Goal: Task Accomplishment & Management: Use online tool/utility

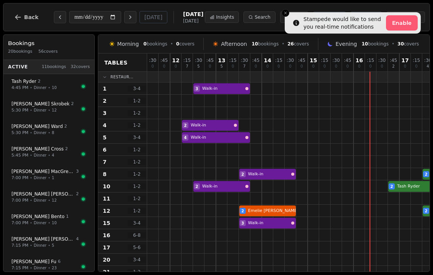
scroll to position [100, 0]
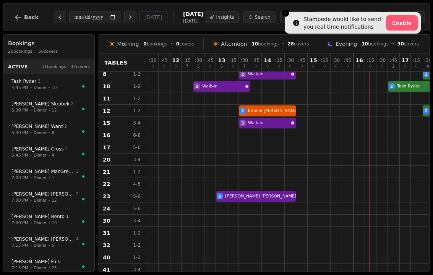
click at [266, 117] on div at bounding box center [267, 123] width 11 height 12
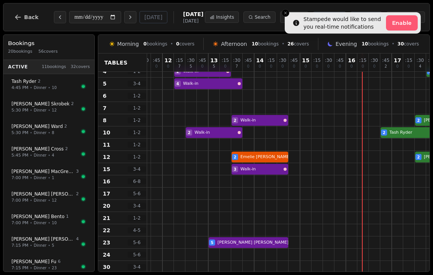
scroll to position [52, 8]
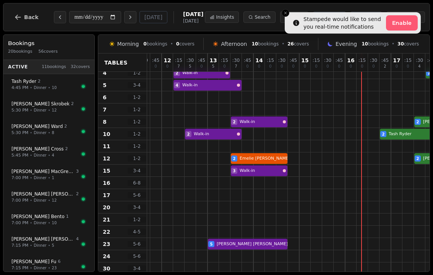
select select "****"
select select "*"
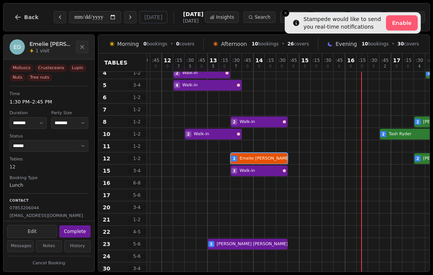
click at [80, 231] on button "Complete" at bounding box center [74, 232] width 31 height 12
select select "********"
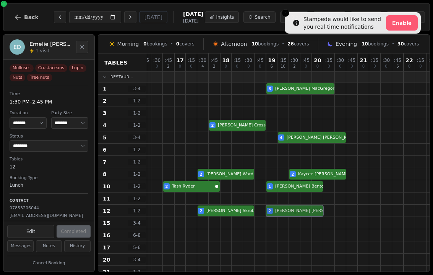
scroll to position [2, 225]
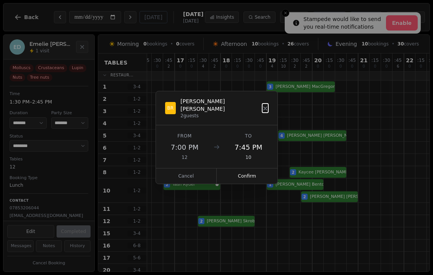
click at [203, 176] on button "Cancel" at bounding box center [186, 176] width 61 height 15
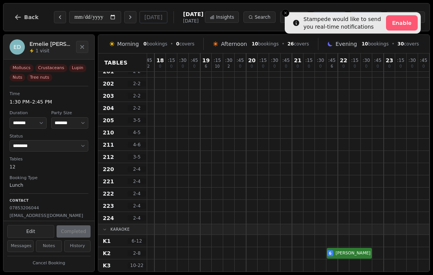
scroll to position [508, 291]
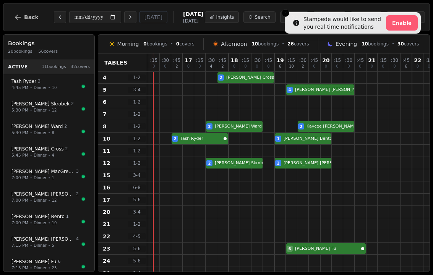
scroll to position [48, 217]
select select "****"
select select "*"
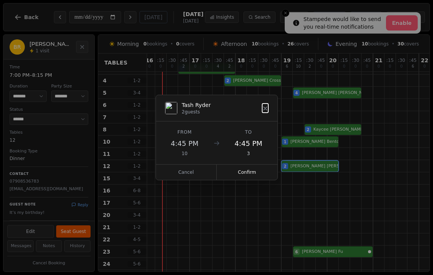
scroll to position [44, 209]
click at [256, 173] on button "Confirm" at bounding box center [247, 172] width 61 height 15
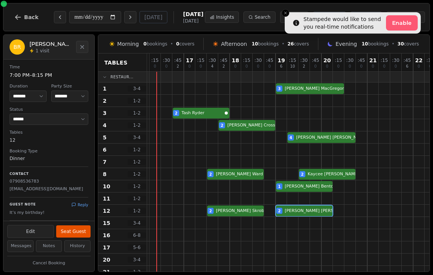
scroll to position [0, 216]
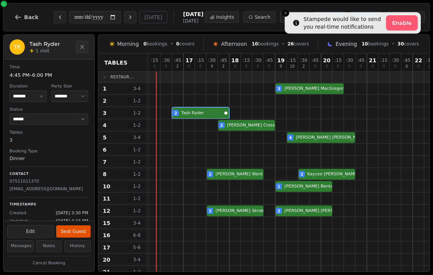
click at [204, 115] on div "2 [PERSON_NAME]" at bounding box center [218, 113] width 574 height 12
click at [80, 229] on button "Seat Guest" at bounding box center [73, 232] width 34 height 12
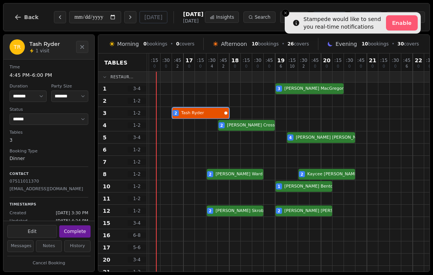
click at [163, 172] on div at bounding box center [166, 174] width 11 height 12
click at [285, 16] on button "Close toast" at bounding box center [286, 13] width 8 height 8
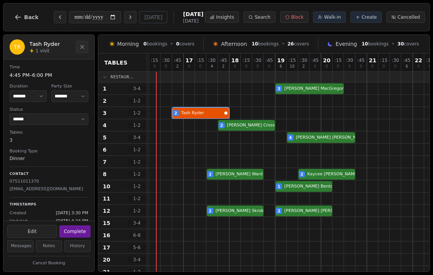
click at [329, 20] on button "Walk-in" at bounding box center [329, 16] width 33 height 11
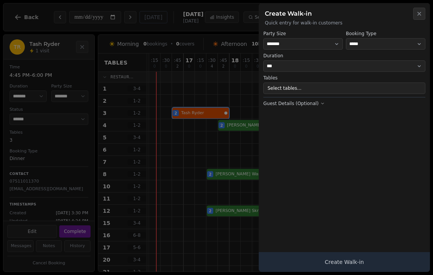
click at [324, 92] on button "Select tables..." at bounding box center [345, 88] width 162 height 11
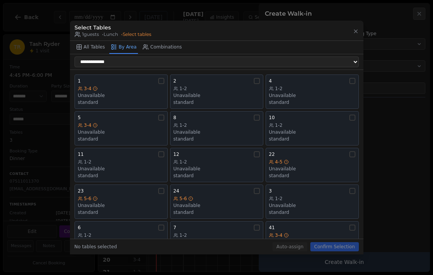
click at [223, 129] on div "Unavailable" at bounding box center [217, 132] width 86 height 6
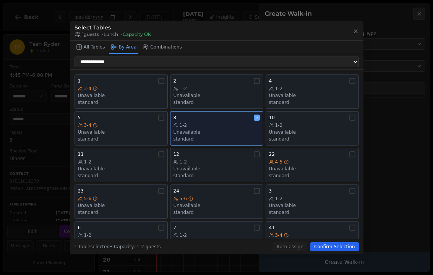
click at [330, 249] on button "Confirm Selection" at bounding box center [335, 247] width 48 height 9
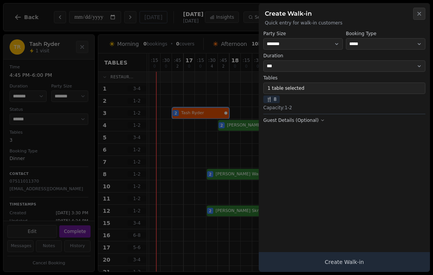
click at [359, 264] on button "Create Walk-in" at bounding box center [344, 262] width 171 height 20
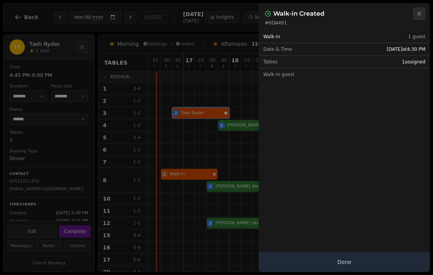
click at [360, 264] on button "Done" at bounding box center [344, 262] width 171 height 20
